Goal: Navigation & Orientation: Find specific page/section

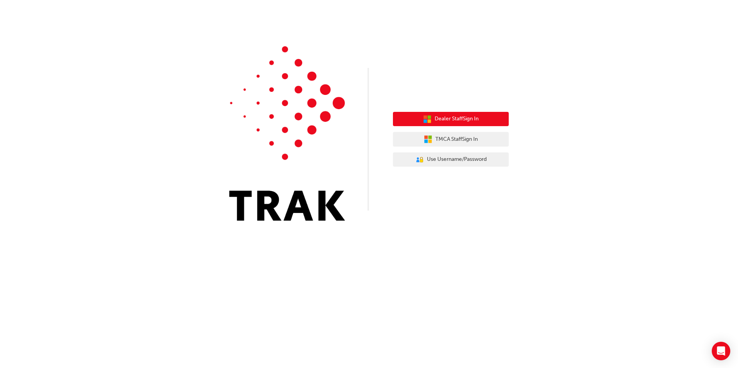
click at [463, 118] on span "Dealer Staff Sign In" at bounding box center [457, 119] width 44 height 9
